Goal: Complete application form

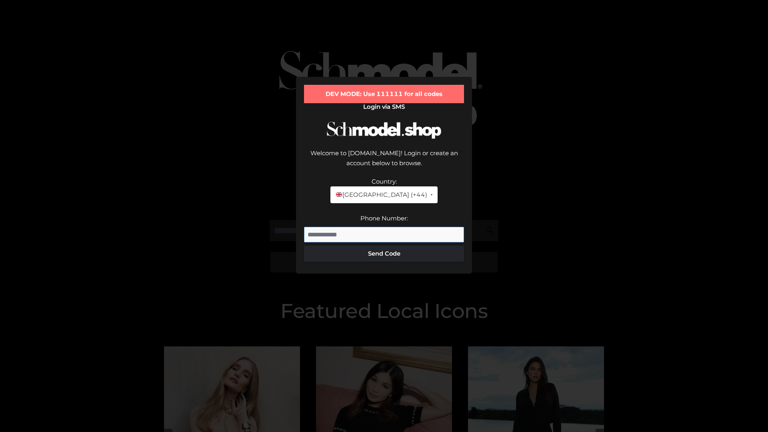
click at [384, 227] on input "Phone Number:" at bounding box center [384, 235] width 160 height 16
type input "**********"
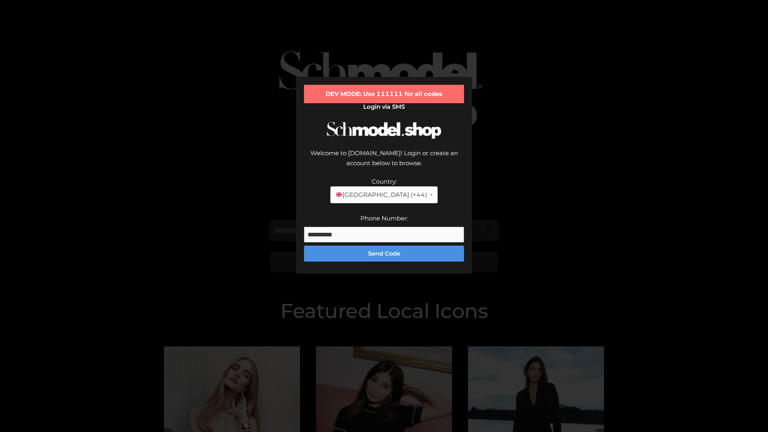
click at [384, 246] on button "Send Code" at bounding box center [384, 254] width 160 height 16
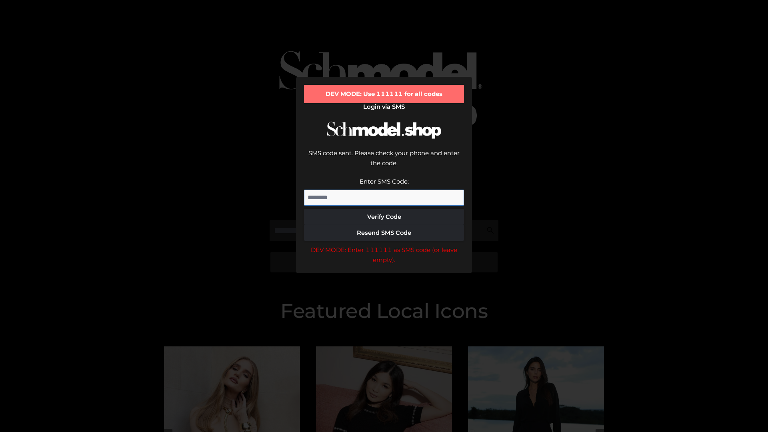
click at [384, 190] on input "Enter SMS Code:" at bounding box center [384, 198] width 160 height 16
type input "******"
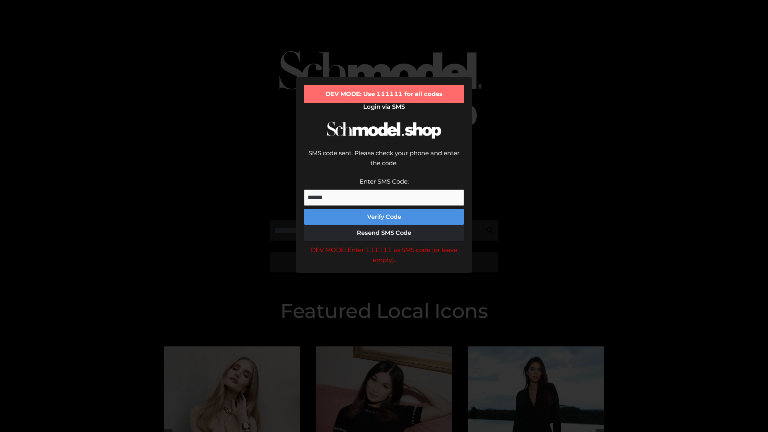
click at [384, 209] on button "Verify Code" at bounding box center [384, 217] width 160 height 16
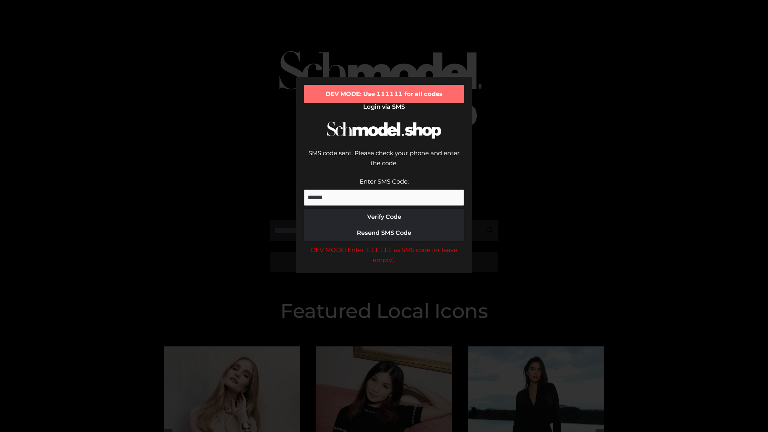
click at [384, 245] on div "DEV MODE: Enter 111111 as SMS code (or leave empty)." at bounding box center [384, 255] width 160 height 20
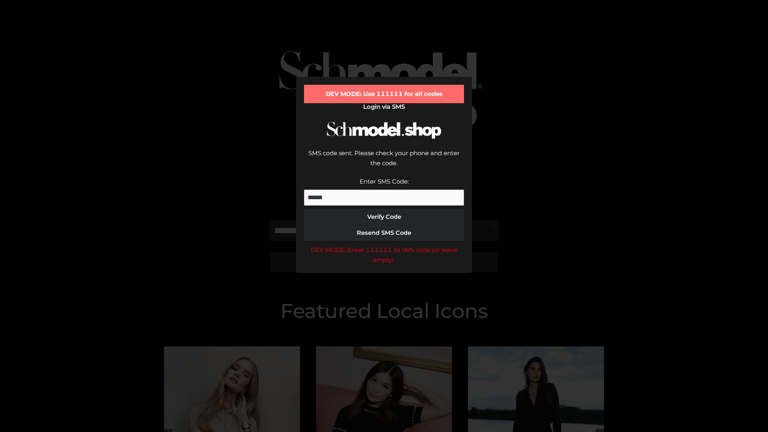
click at [384, 245] on div "DEV MODE: Enter 111111 as SMS code (or leave empty)." at bounding box center [384, 255] width 160 height 20
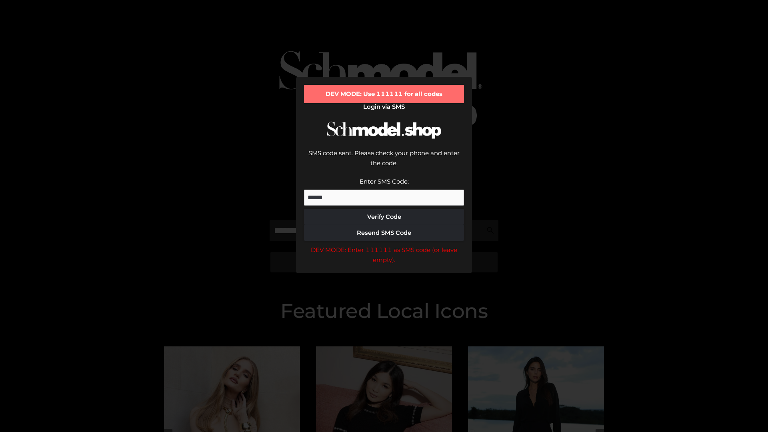
click at [384, 245] on div "DEV MODE: Enter 111111 as SMS code (or leave empty)." at bounding box center [384, 255] width 160 height 20
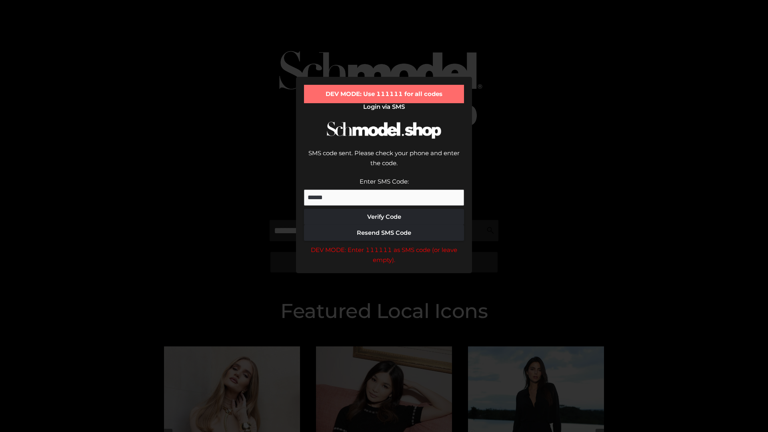
click at [384, 245] on div "DEV MODE: Enter 111111 as SMS code (or leave empty)." at bounding box center [384, 255] width 160 height 20
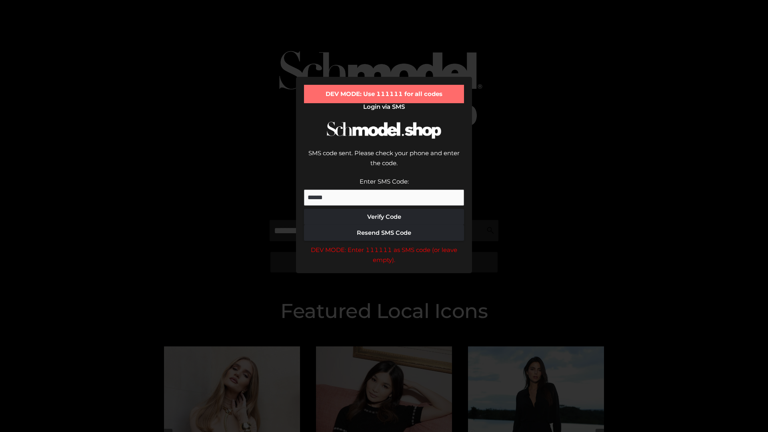
click at [384, 245] on div "DEV MODE: Enter 111111 as SMS code (or leave empty)." at bounding box center [384, 255] width 160 height 20
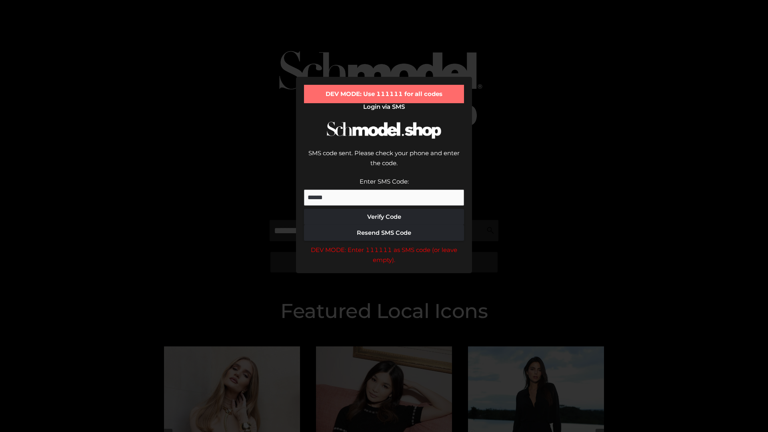
click at [384, 245] on div "DEV MODE: Enter 111111 as SMS code (or leave empty)." at bounding box center [384, 255] width 160 height 20
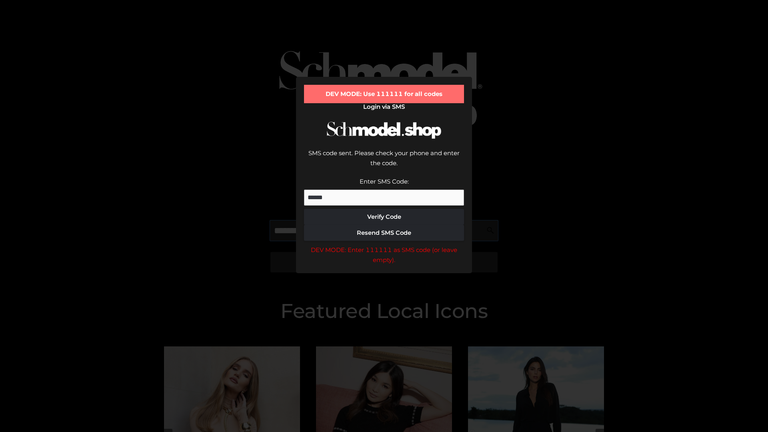
scroll to position [0, 41]
click at [384, 245] on div "DEV MODE: Enter 111111 as SMS code (or leave empty)." at bounding box center [384, 255] width 160 height 20
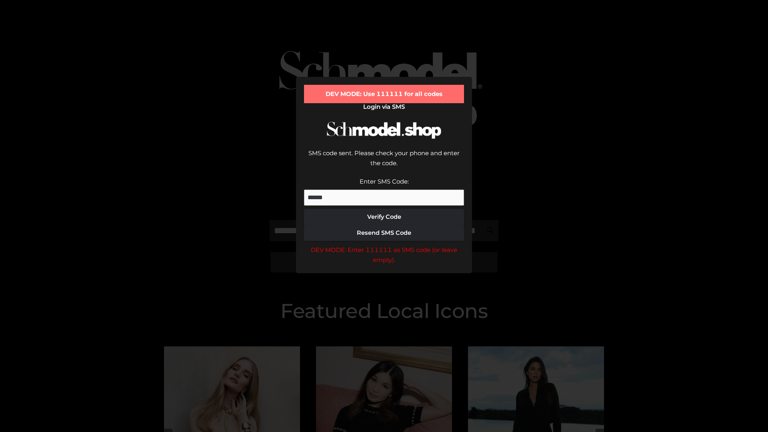
click at [384, 245] on div "DEV MODE: Enter 111111 as SMS code (or leave empty)." at bounding box center [384, 255] width 160 height 20
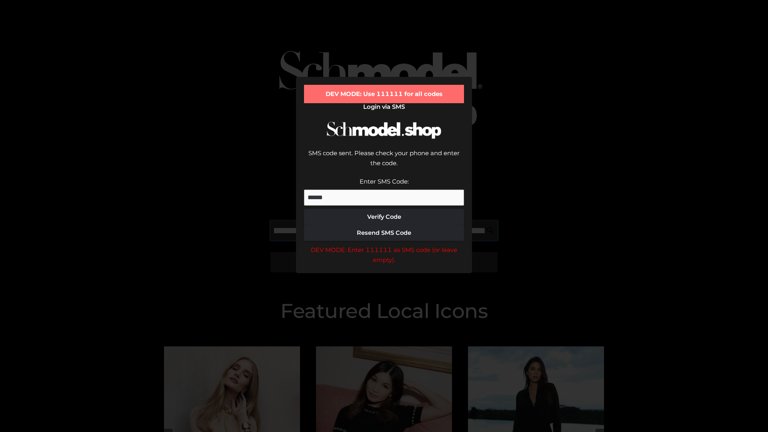
scroll to position [0, 87]
click at [384, 245] on div "DEV MODE: Enter 111111 as SMS code (or leave empty)." at bounding box center [384, 255] width 160 height 20
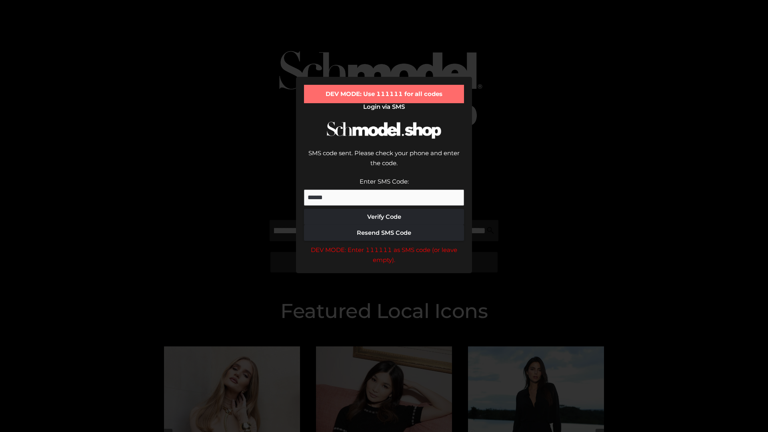
click at [384, 245] on div "DEV MODE: Enter 111111 as SMS code (or leave empty)." at bounding box center [384, 255] width 160 height 20
type input "**********"
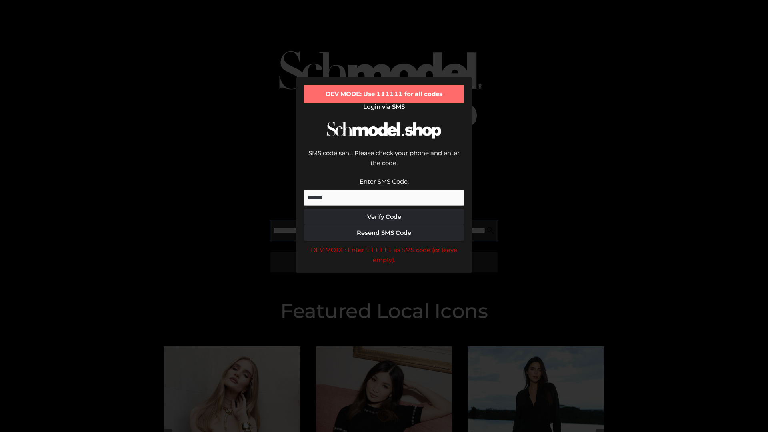
scroll to position [0, 128]
